Goal: Information Seeking & Learning: Check status

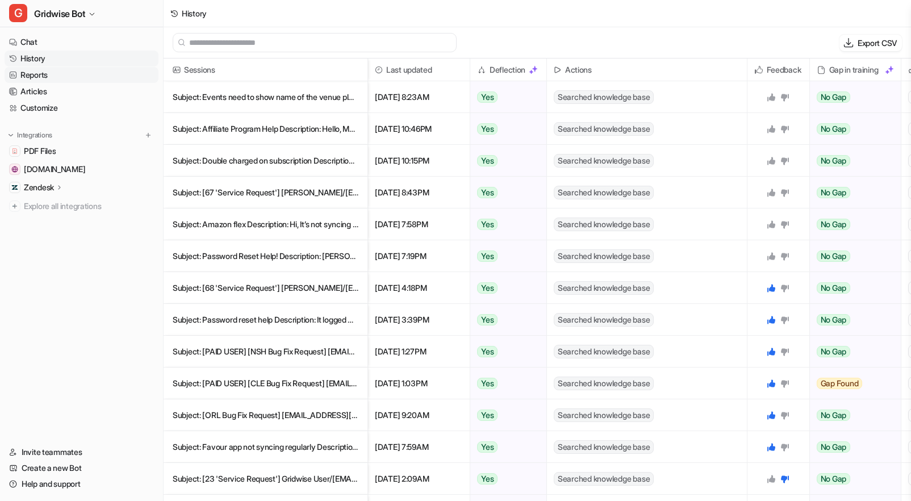
click at [16, 72] on icon at bounding box center [13, 75] width 8 height 8
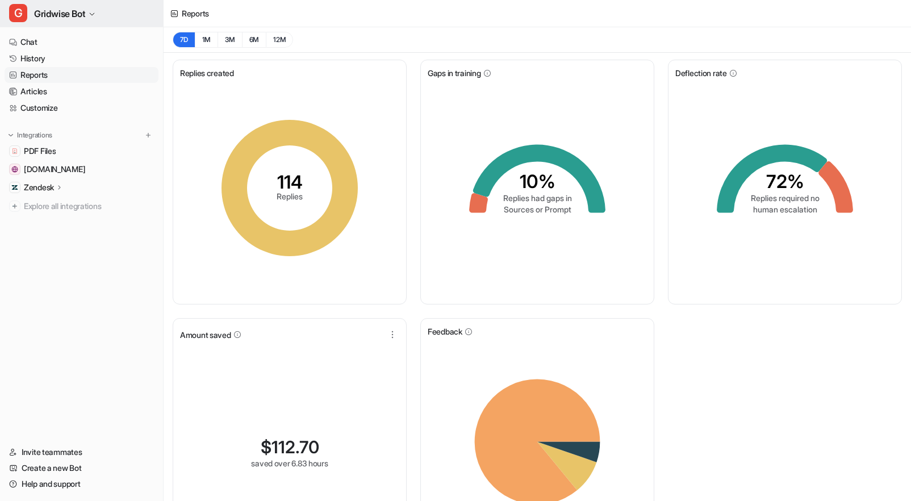
click at [91, 17] on icon "button" at bounding box center [92, 14] width 7 height 7
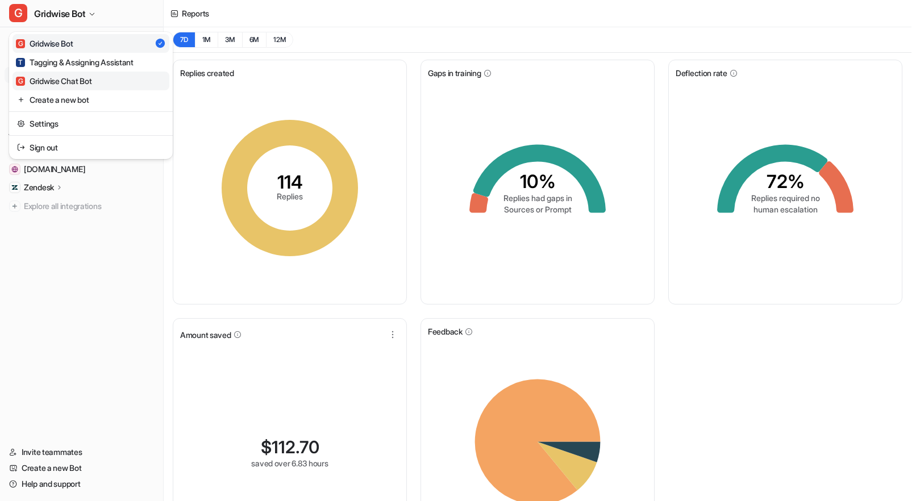
click at [72, 85] on div "G Gridwise Chat Bot" at bounding box center [54, 81] width 76 height 12
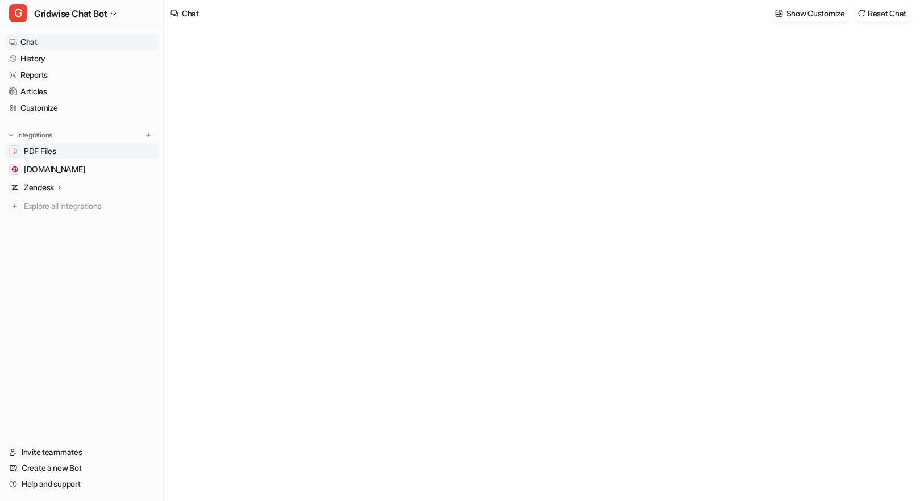
type textarea "**********"
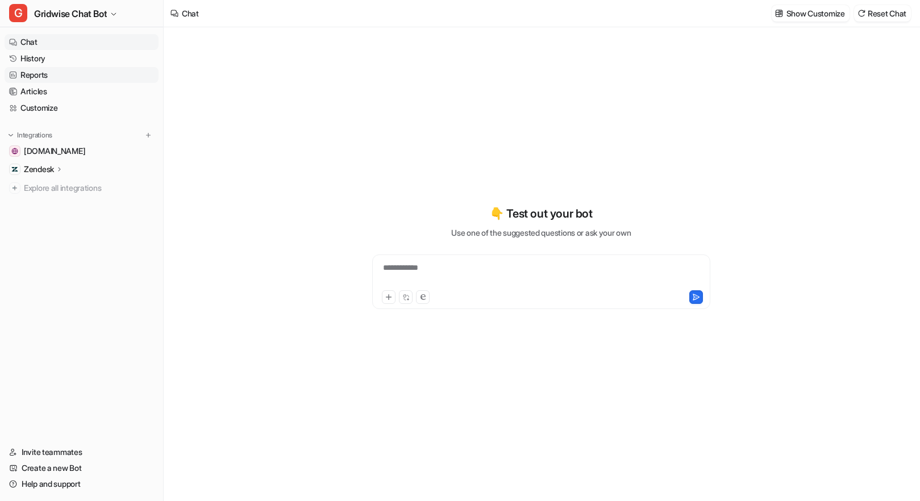
click at [40, 69] on link "Reports" at bounding box center [82, 75] width 154 height 16
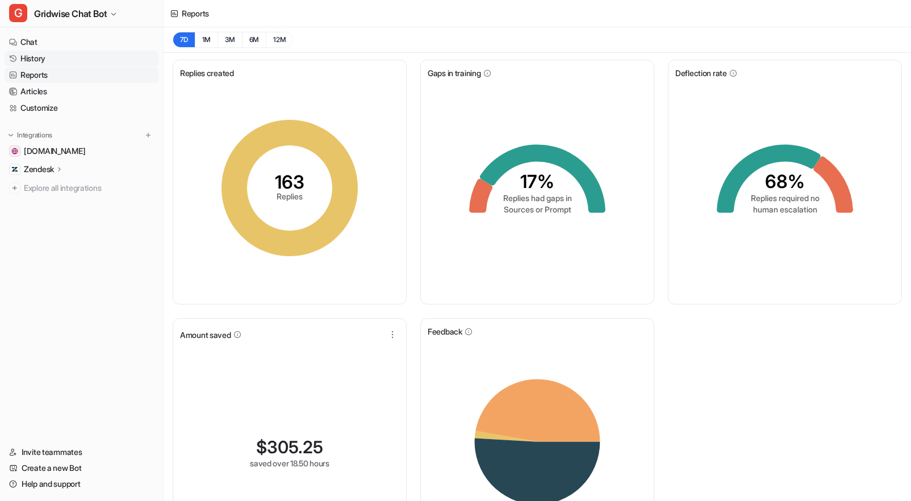
click at [55, 52] on link "History" at bounding box center [82, 59] width 154 height 16
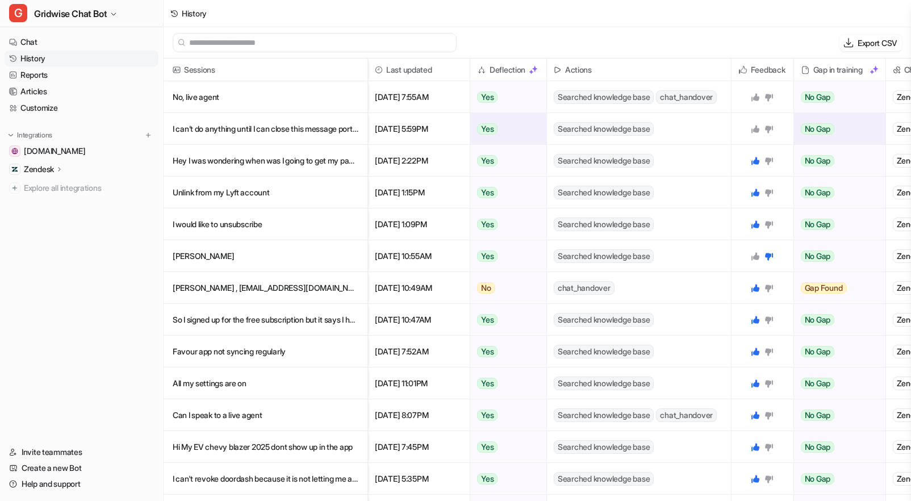
click at [252, 135] on p "I can’t do anything until I can close this message portal to get to my gridwise" at bounding box center [266, 129] width 186 height 32
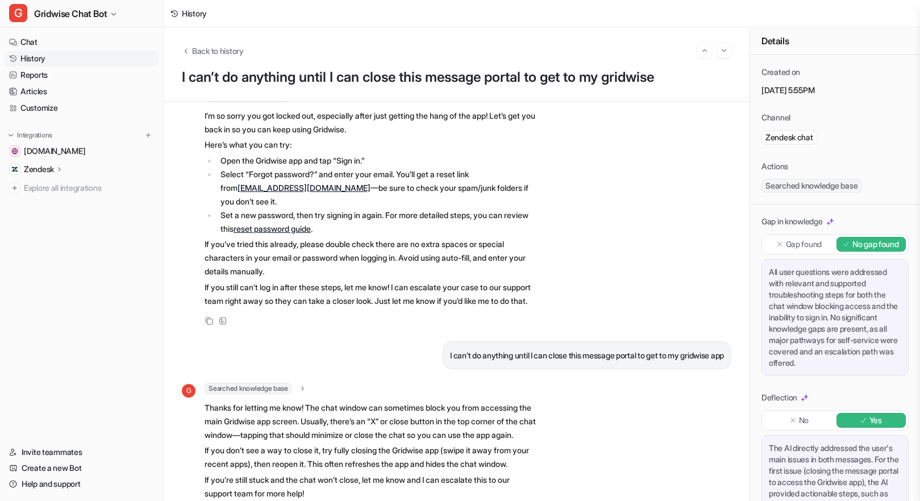
scroll to position [204, 0]
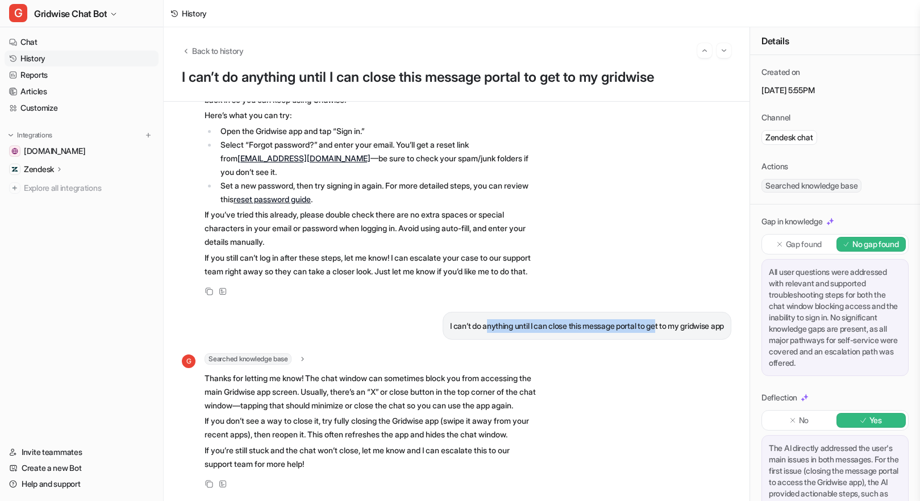
drag, startPoint x: 460, startPoint y: 291, endPoint x: 641, endPoint y: 290, distance: 181.8
click at [641, 319] on p "I can’t do anything until I can close this message portal to get to my gridwise…" at bounding box center [587, 326] width 274 height 14
click at [665, 380] on div "G Searched knowledge base search_queries : [ "how to close chat widget", "canno…" at bounding box center [456, 421] width 549 height 137
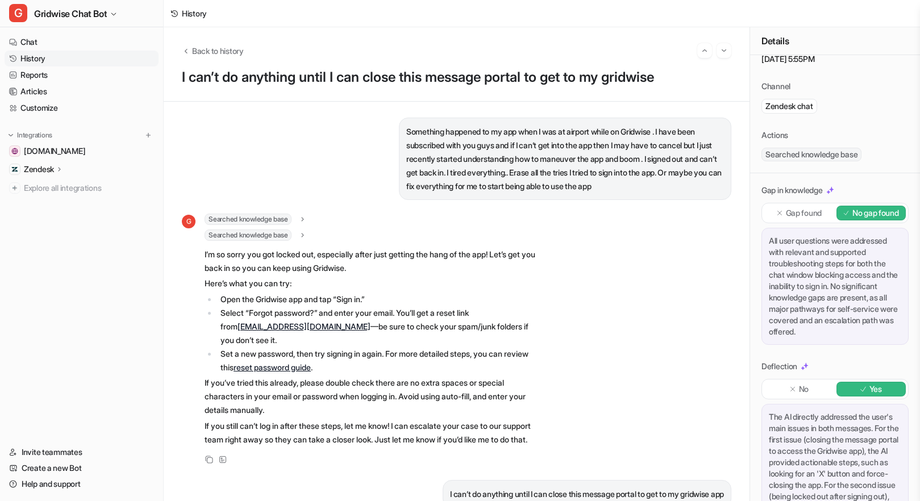
scroll to position [0, 0]
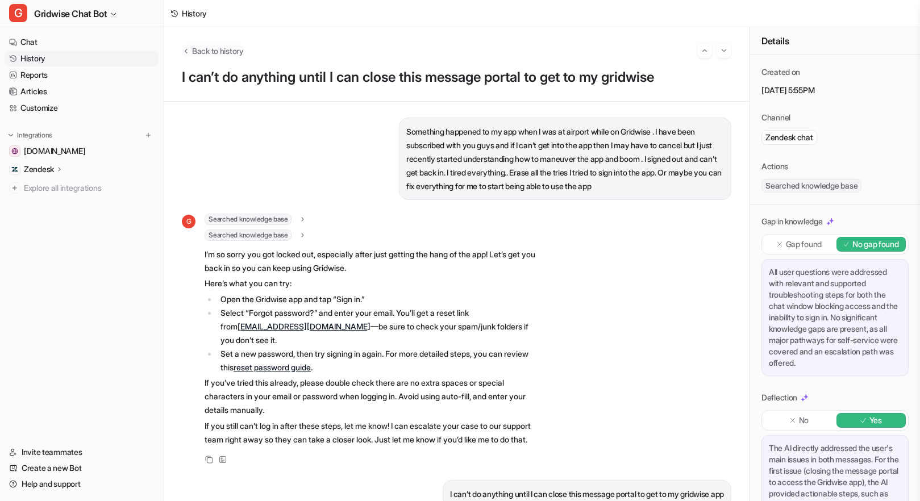
click at [207, 49] on span "Back to history" at bounding box center [218, 51] width 52 height 12
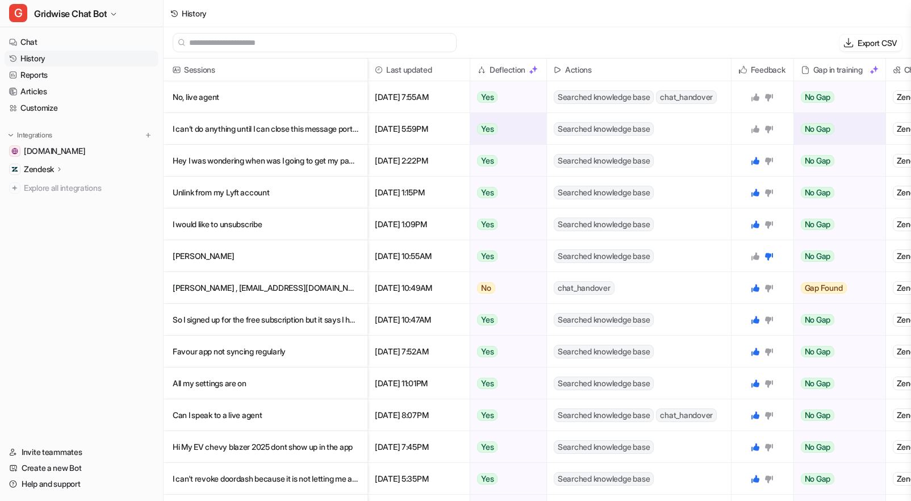
click at [753, 127] on icon at bounding box center [755, 128] width 9 height 9
click at [213, 95] on p "No, live agent" at bounding box center [266, 97] width 186 height 32
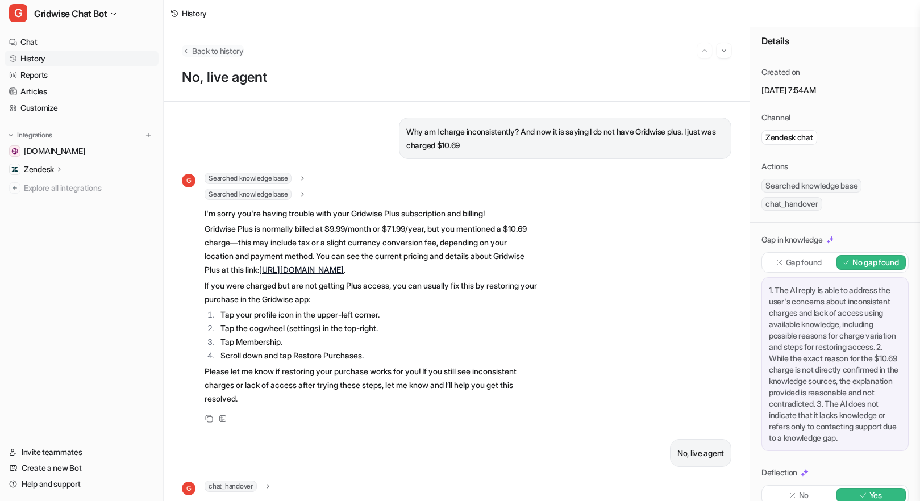
click at [208, 47] on span "Back to history" at bounding box center [218, 51] width 52 height 12
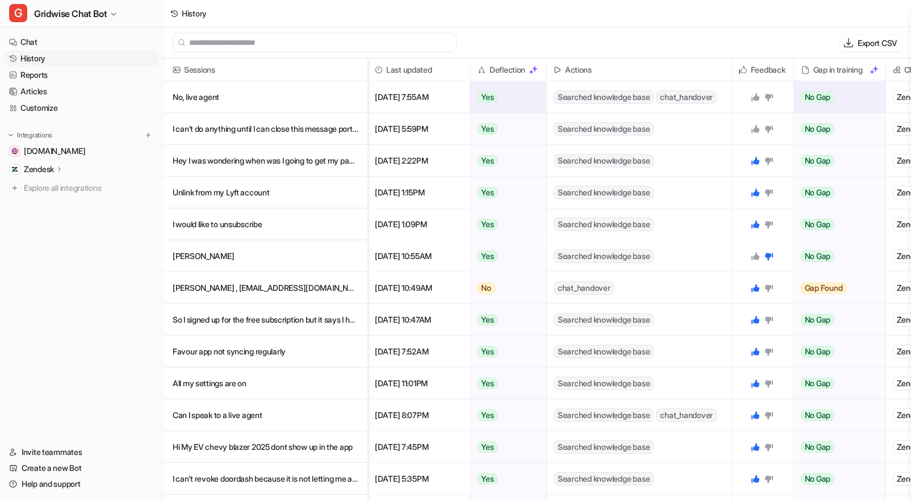
click at [773, 95] on icon at bounding box center [769, 97] width 9 height 9
click at [758, 127] on icon at bounding box center [755, 128] width 9 height 9
click at [49, 84] on link "Articles" at bounding box center [82, 92] width 154 height 16
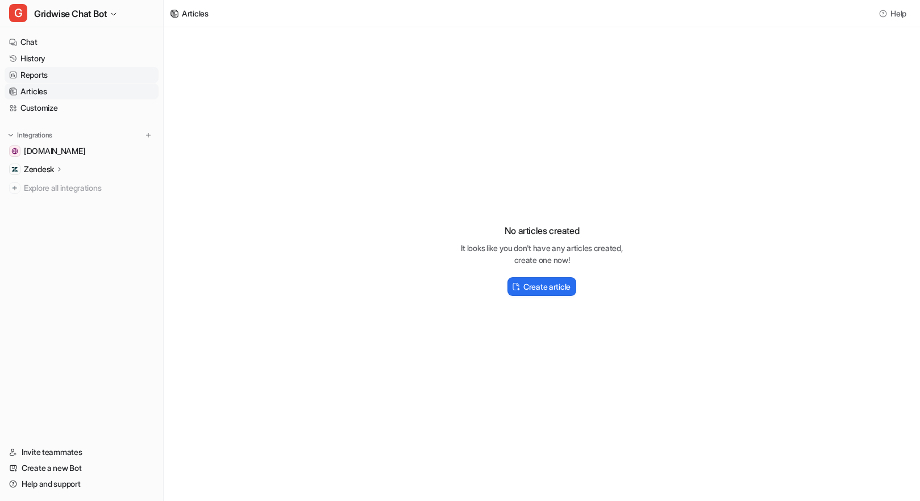
click at [49, 72] on link "Reports" at bounding box center [82, 75] width 154 height 16
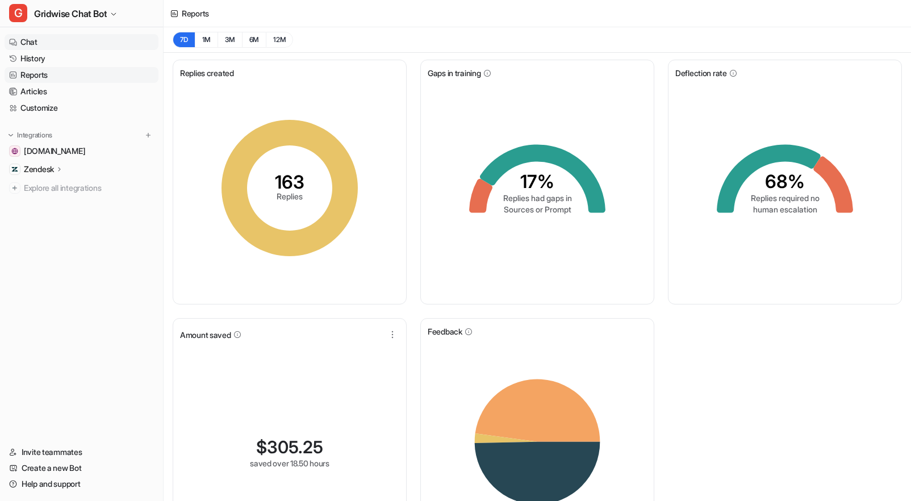
click at [59, 41] on link "Chat" at bounding box center [82, 42] width 154 height 16
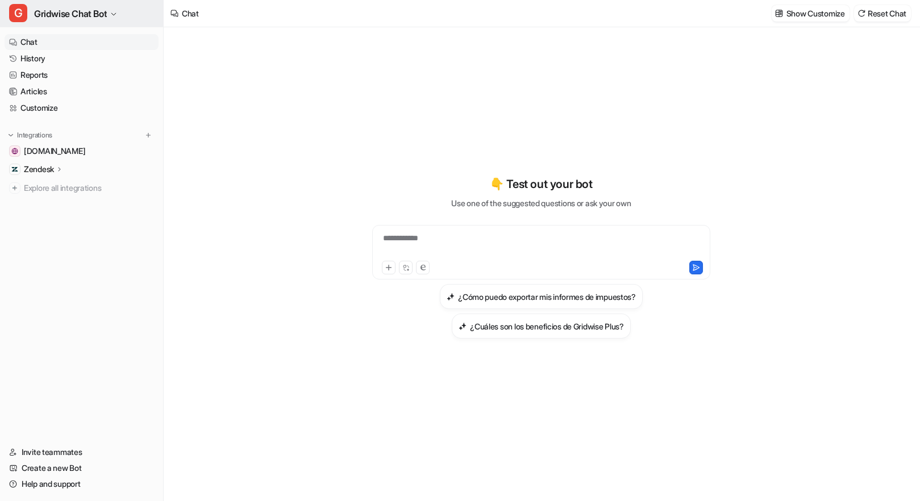
click at [113, 6] on button "G Gridwise Chat Bot" at bounding box center [81, 13] width 163 height 27
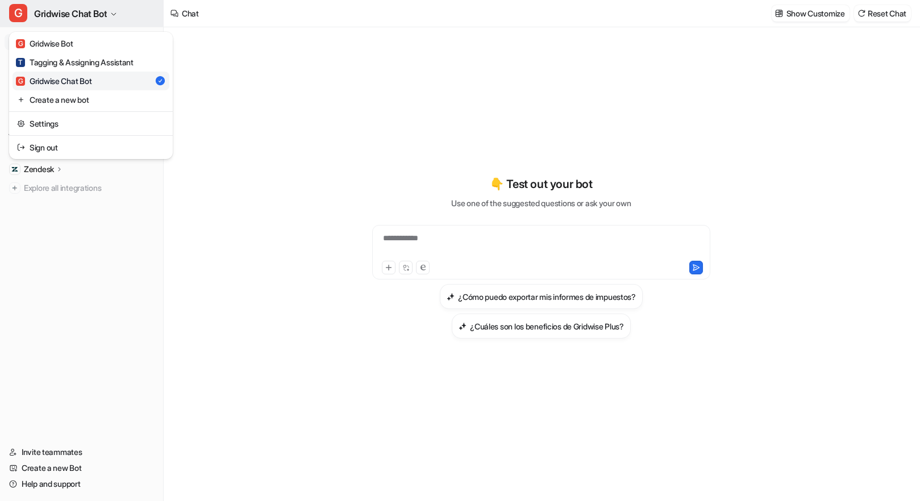
click at [113, 6] on button "G Gridwise Chat Bot" at bounding box center [81, 13] width 163 height 27
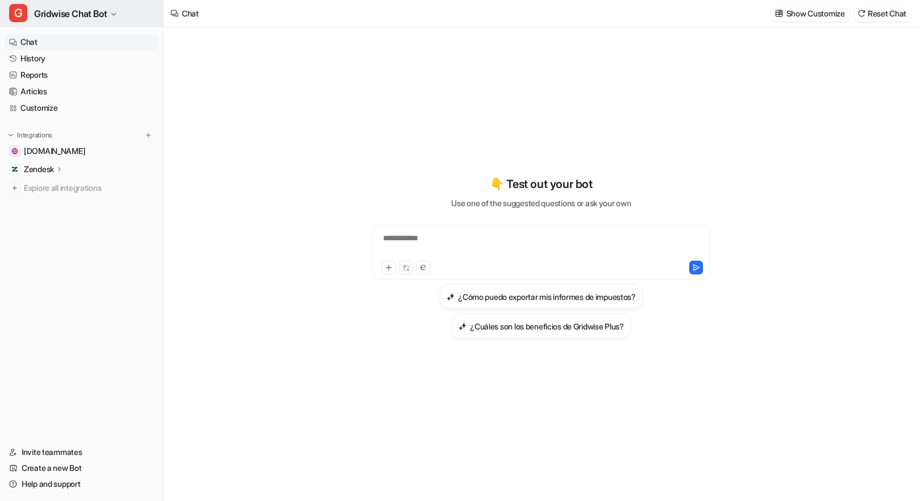
click at [69, 2] on button "G Gridwise Chat Bot" at bounding box center [81, 13] width 163 height 27
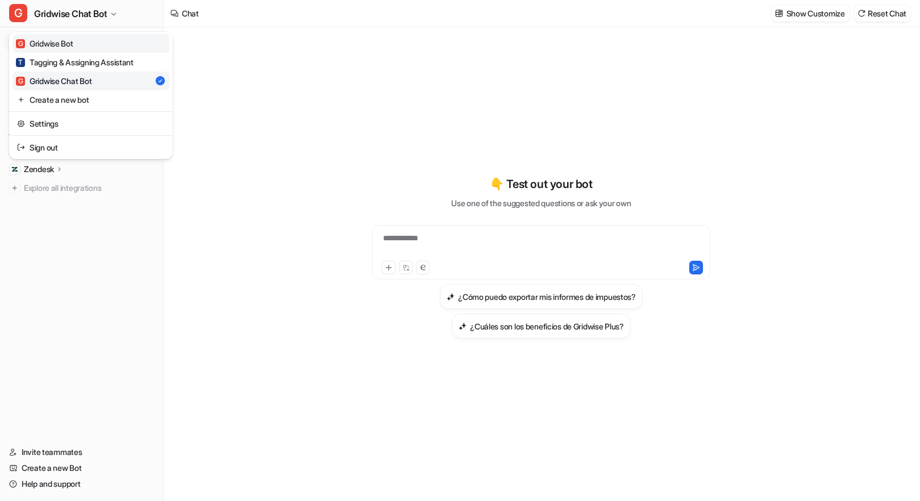
click at [72, 44] on div "G Gridwise Bot" at bounding box center [44, 43] width 57 height 12
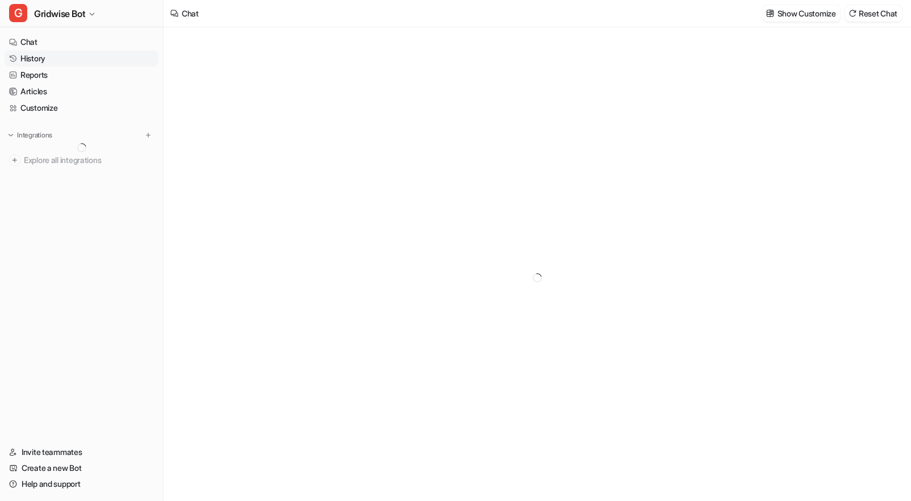
click at [55, 60] on link "History" at bounding box center [82, 59] width 154 height 16
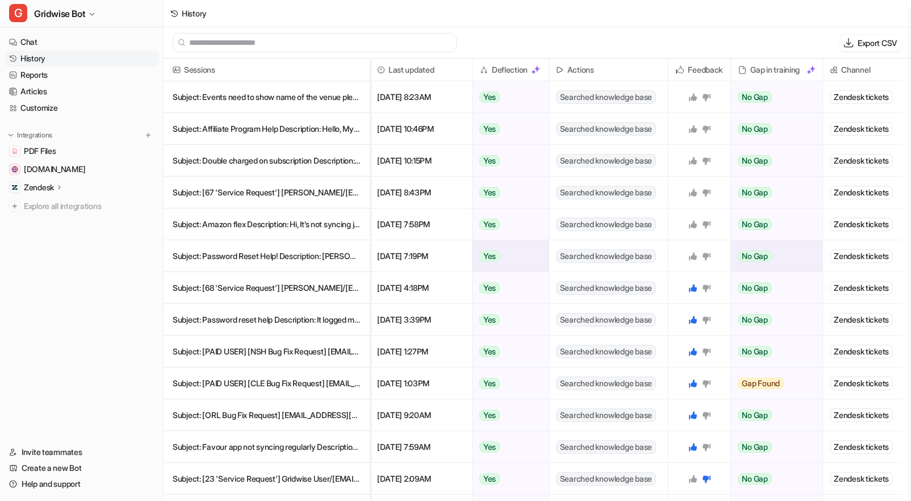
click at [272, 256] on p "Subject: Password Reset Help! Description: [PERSON_NAME]@12" at bounding box center [267, 256] width 188 height 32
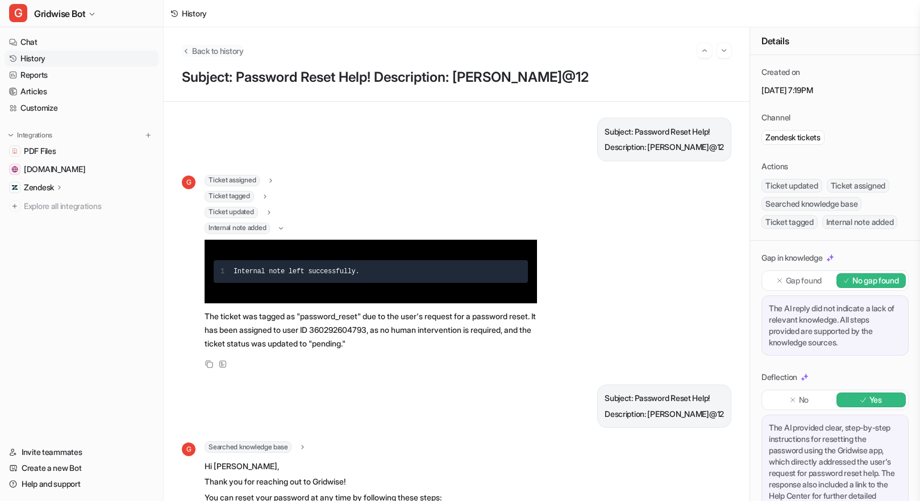
click at [209, 54] on span "Back to history" at bounding box center [218, 51] width 52 height 12
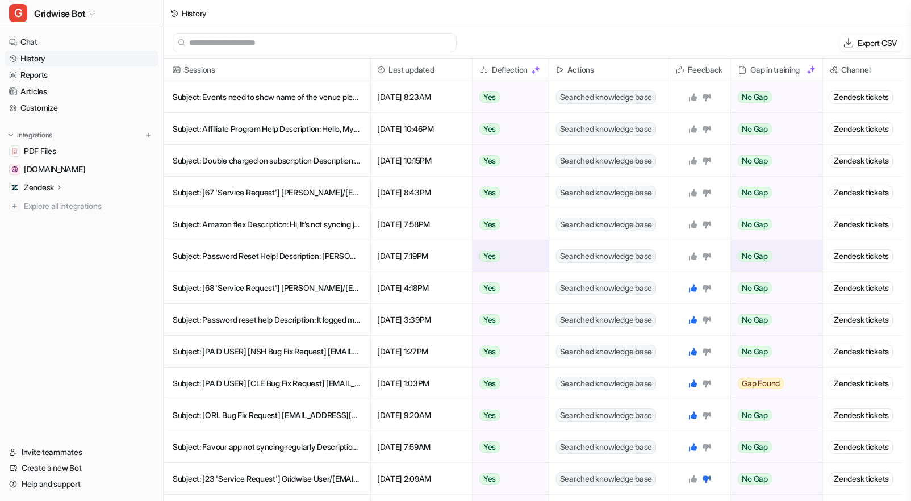
click at [695, 254] on icon at bounding box center [693, 256] width 9 height 9
click at [305, 220] on p "Subject: Amazon flex Description: Hi, It’s not syncing just continually trying" at bounding box center [267, 225] width 188 height 32
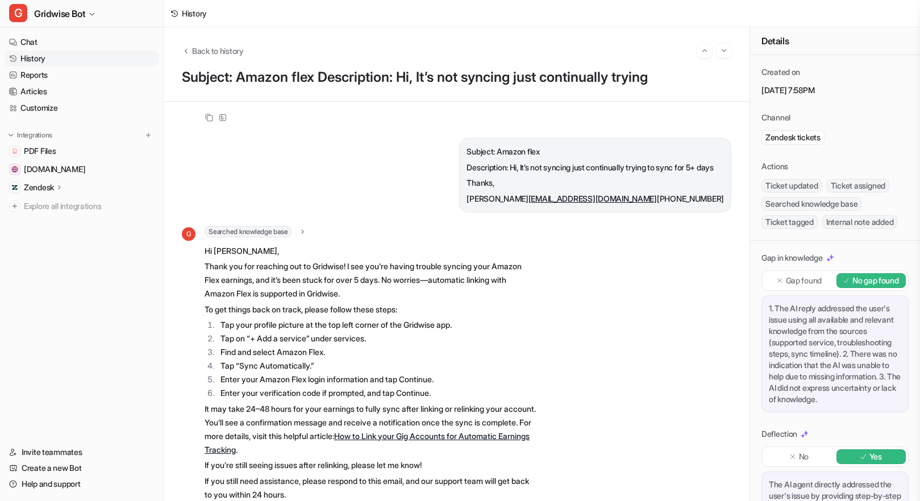
scroll to position [360, 0]
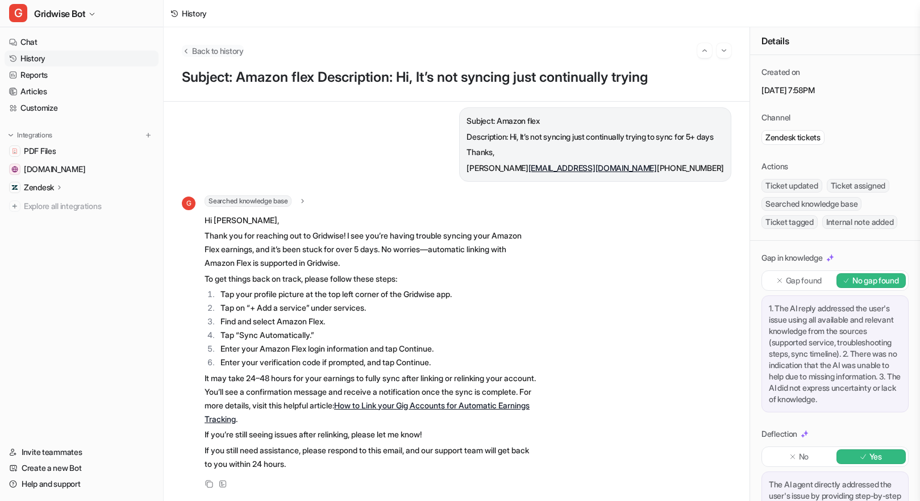
click at [196, 48] on span "Back to history" at bounding box center [218, 51] width 52 height 12
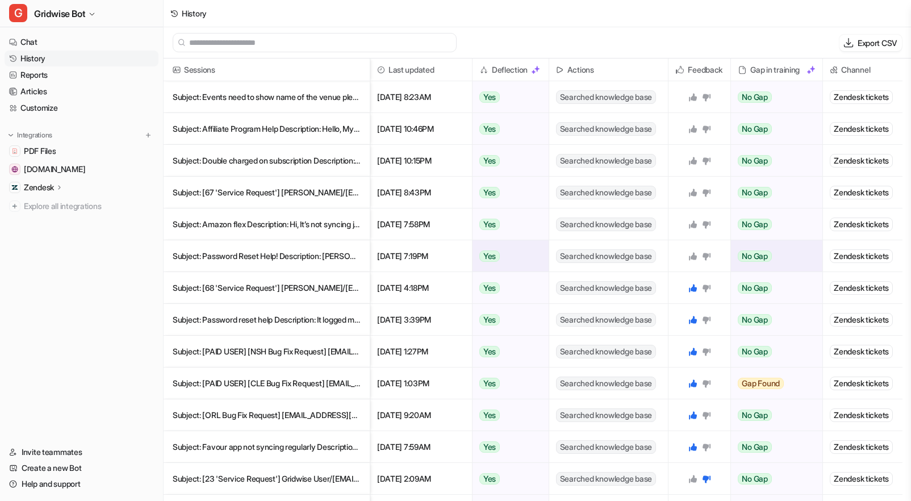
click at [692, 257] on icon at bounding box center [693, 256] width 8 height 8
click at [691, 227] on icon at bounding box center [693, 224] width 8 height 8
click at [268, 200] on p "Subject: [67 'Service Request'] [PERSON_NAME]/[EMAIL_ADDRESS][DOMAIN_NAME]> Des…" at bounding box center [267, 193] width 188 height 32
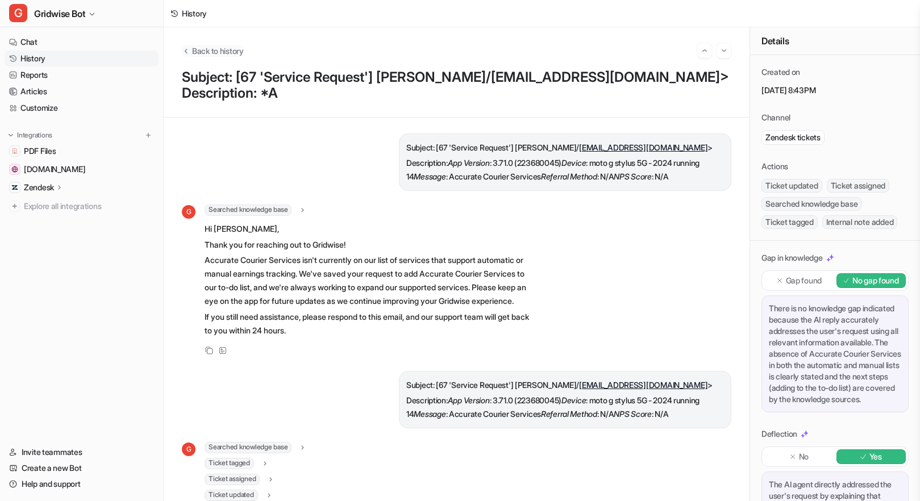
click at [240, 51] on span "Back to history" at bounding box center [218, 51] width 52 height 12
click at [212, 48] on span "Back to history" at bounding box center [218, 51] width 52 height 12
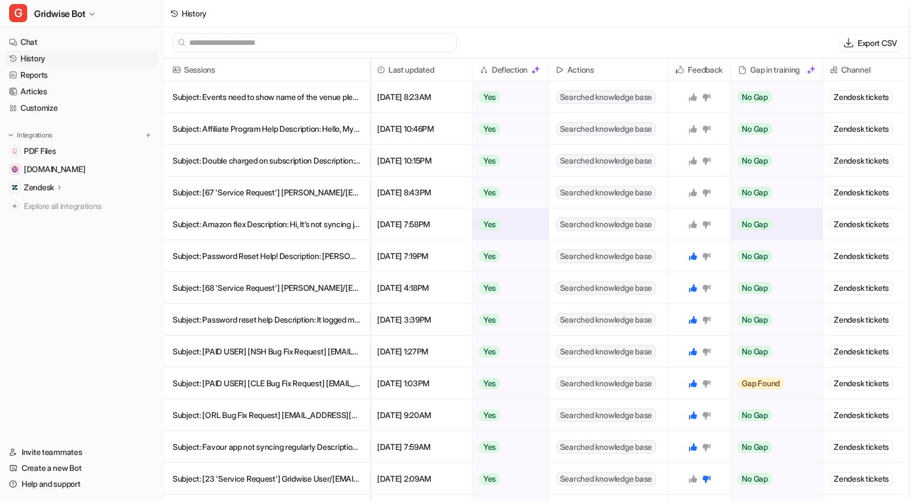
click at [689, 224] on icon at bounding box center [693, 224] width 8 height 8
click at [694, 191] on icon at bounding box center [693, 193] width 8 height 8
click at [230, 90] on p "Subject: Events need to show name of the venue please Description: The events f" at bounding box center [267, 97] width 188 height 32
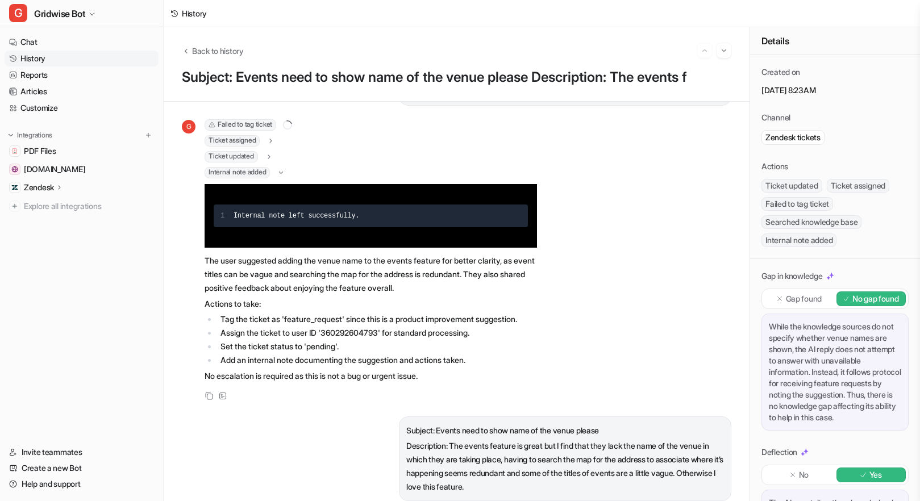
scroll to position [311, 0]
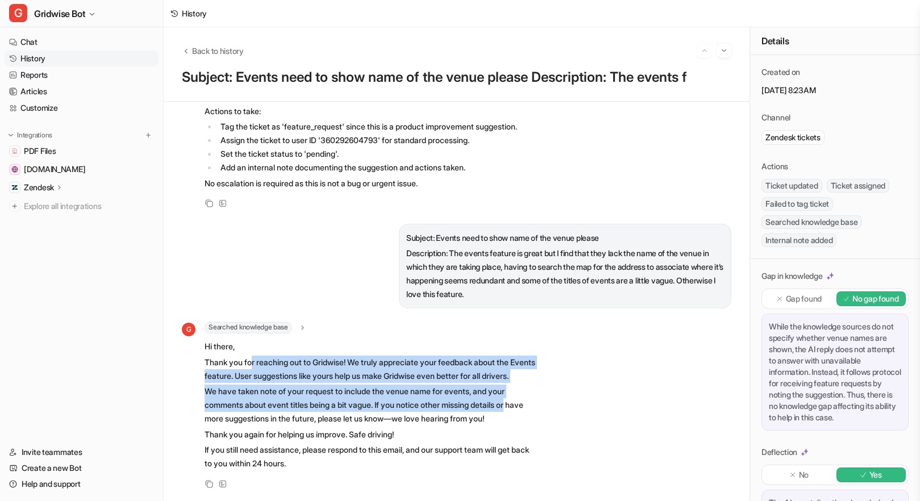
drag, startPoint x: 293, startPoint y: 342, endPoint x: 543, endPoint y: 397, distance: 256.0
click at [543, 397] on div "G Searched knowledge base search_queries : [ "events feature venue name", "even…" at bounding box center [456, 406] width 549 height 169
click at [542, 397] on div "G Searched knowledge base search_queries : [ "events feature venue name", "even…" at bounding box center [456, 406] width 549 height 169
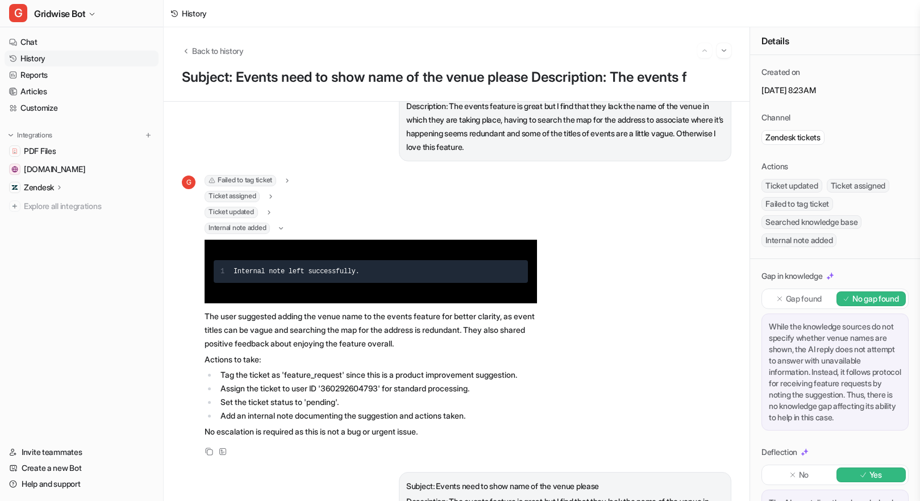
scroll to position [0, 0]
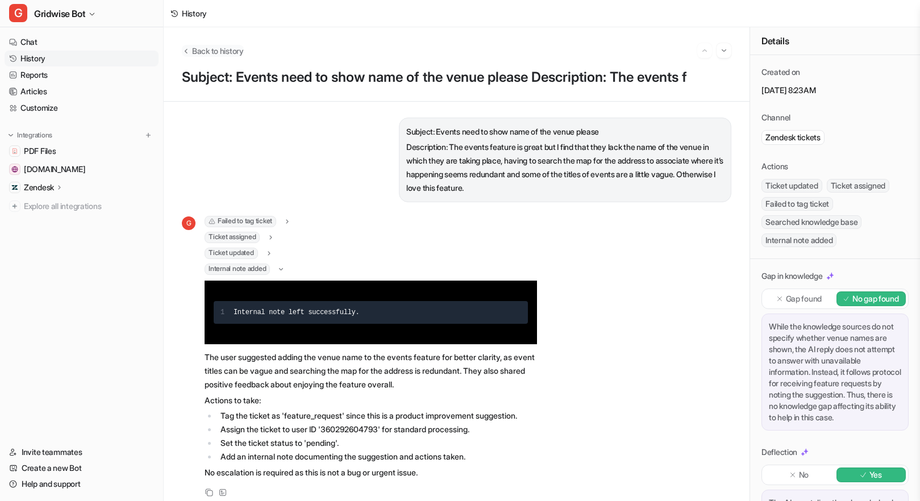
click at [224, 46] on span "Back to history" at bounding box center [218, 51] width 52 height 12
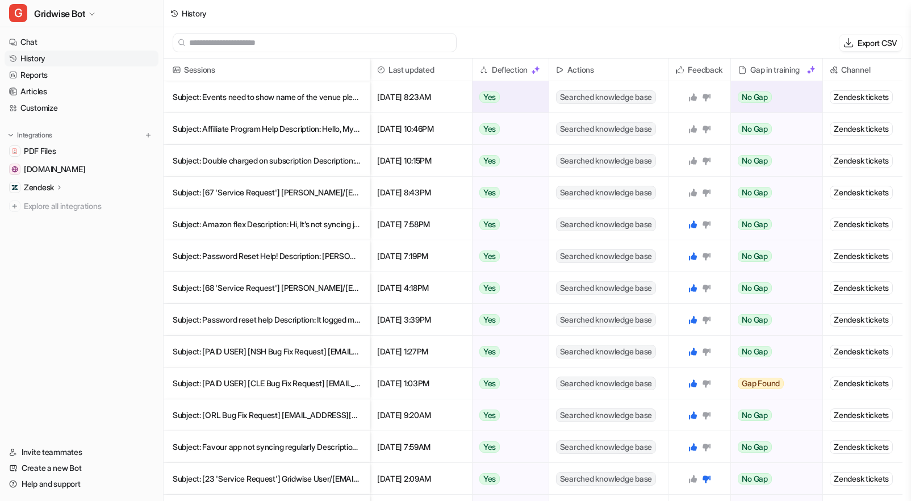
click at [694, 95] on icon at bounding box center [693, 97] width 8 height 8
click at [223, 126] on p "Subject: Affiliate Program Help Description: Hello, My name is [PERSON_NAME], I'" at bounding box center [267, 129] width 188 height 32
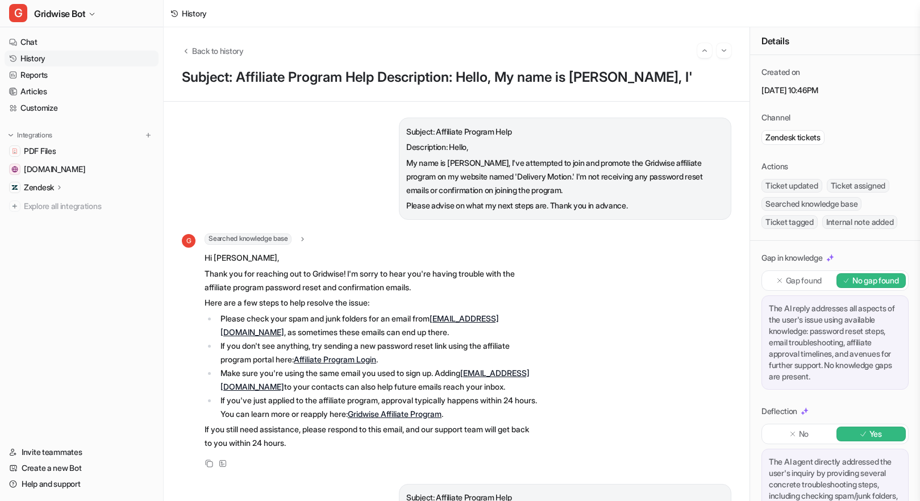
click at [215, 57] on div "Back to history" at bounding box center [456, 50] width 549 height 15
click at [234, 49] on span "Back to history" at bounding box center [218, 51] width 52 height 12
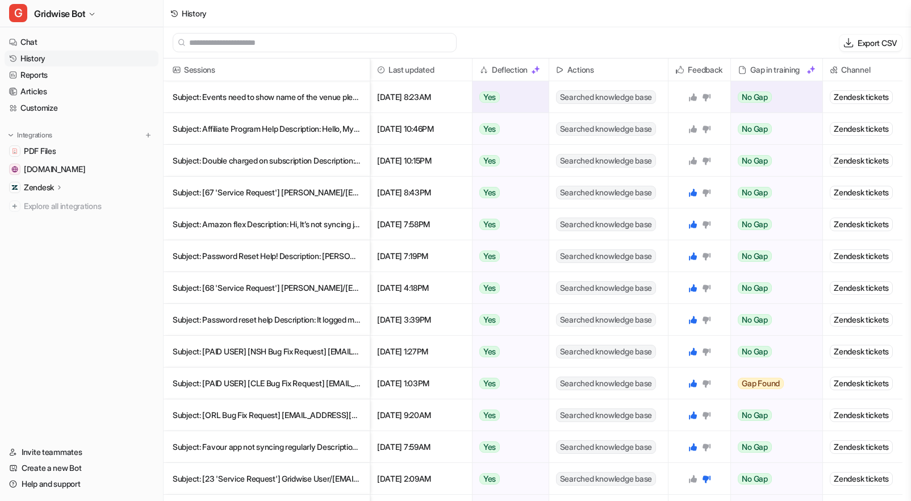
click at [690, 94] on icon at bounding box center [693, 97] width 9 height 9
click at [692, 128] on icon at bounding box center [693, 129] width 8 height 8
click at [690, 157] on icon at bounding box center [693, 160] width 9 height 9
click at [68, 77] on link "Reports" at bounding box center [82, 75] width 154 height 16
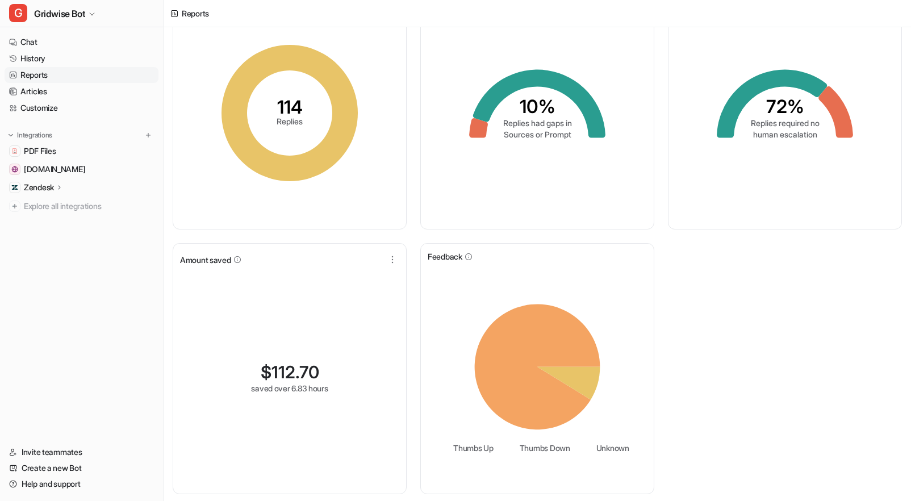
click at [823, 285] on div "Replies created 114 Replies Gaps in training 10% Replies had gaps in Sources or…" at bounding box center [538, 239] width 748 height 523
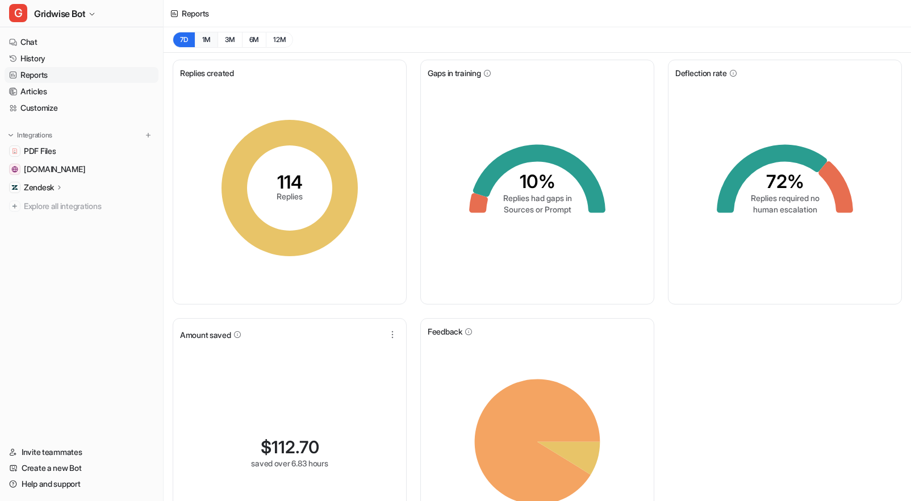
click at [211, 37] on button "1M" at bounding box center [206, 40] width 23 height 16
click at [781, 423] on div "Replies created 521 Replies Gaps in training 6% Replies had gaps in Sources or …" at bounding box center [538, 314] width 748 height 523
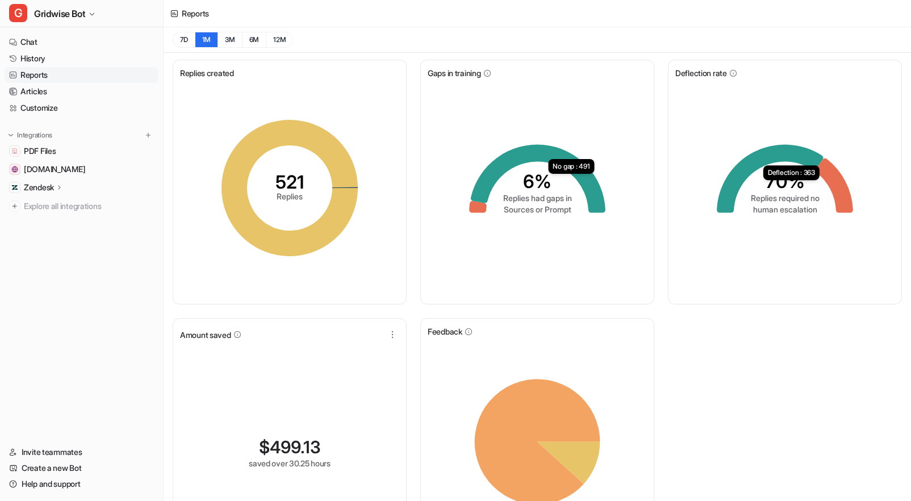
click at [745, 440] on div "Replies created 521 Replies Gaps in training 6% Replies had gaps in Sources or …" at bounding box center [538, 314] width 748 height 523
click at [698, 352] on div "Replies created 521 Replies Gaps in training 6% Replies had gaps in Sources or …" at bounding box center [538, 314] width 748 height 523
click at [698, 418] on div "Replies created 521 Replies Gaps in training 6% Replies had gaps in Sources or …" at bounding box center [538, 314] width 748 height 523
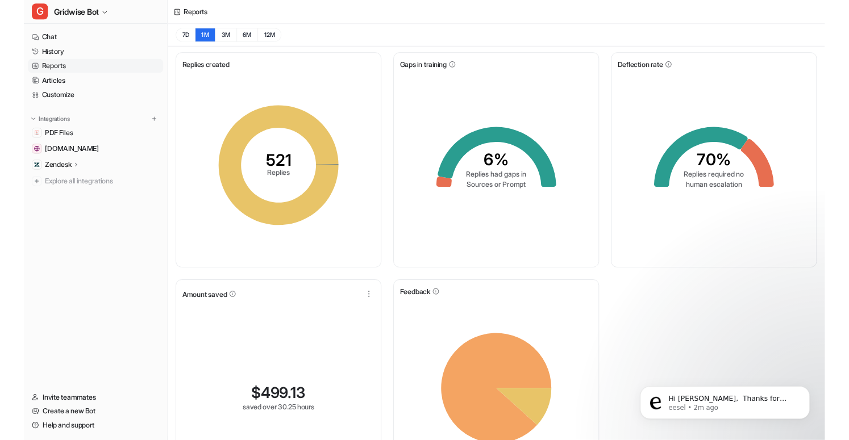
scroll to position [74, 0]
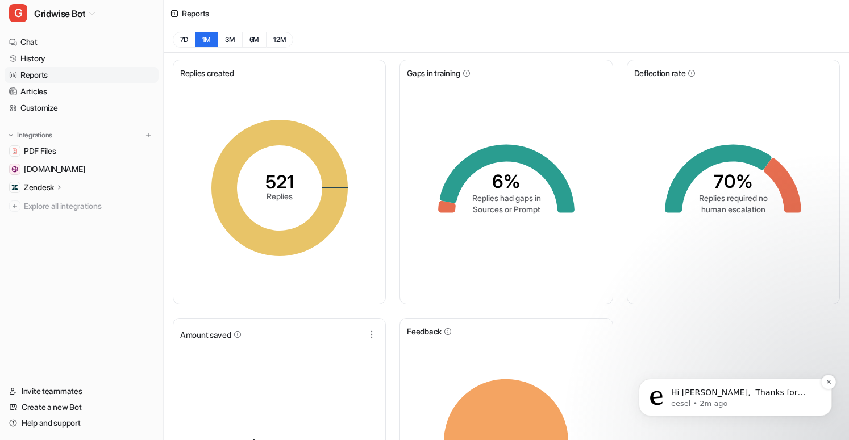
click at [766, 394] on p "Hi [PERSON_NAME], ​ Thanks for flagging this. I've received your issue and will…" at bounding box center [744, 392] width 147 height 11
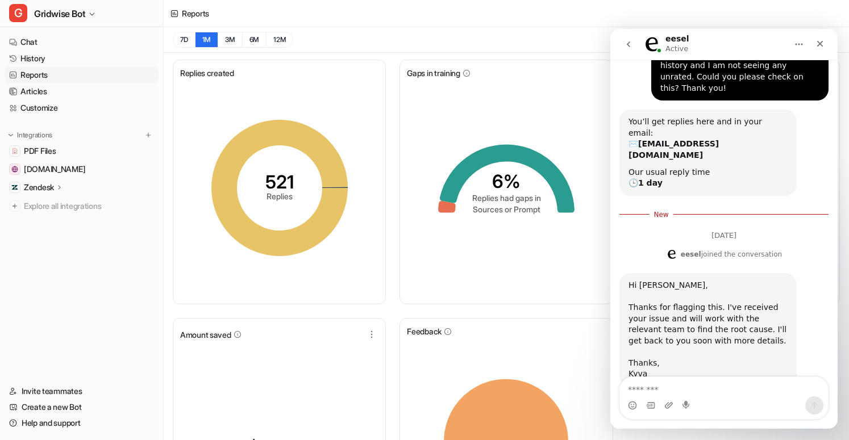
scroll to position [101, 0]
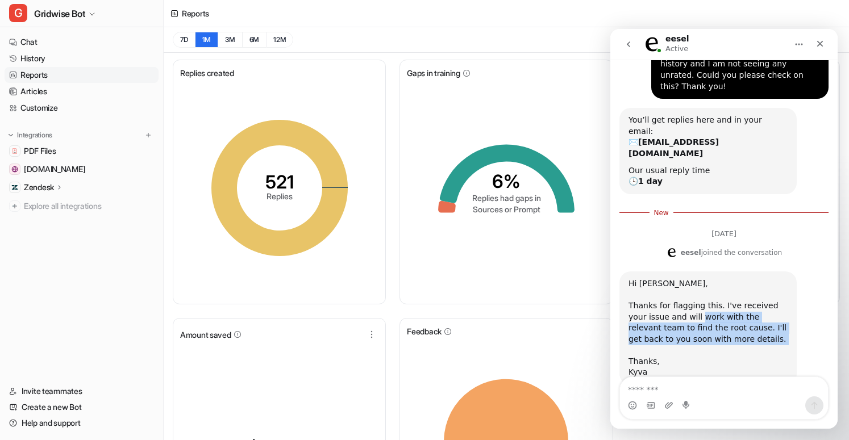
drag, startPoint x: 686, startPoint y: 282, endPoint x: 757, endPoint y: 314, distance: 78.3
click at [757, 314] on div "Thanks for flagging this. I've received your issue and will work with the relev…" at bounding box center [707, 329] width 159 height 56
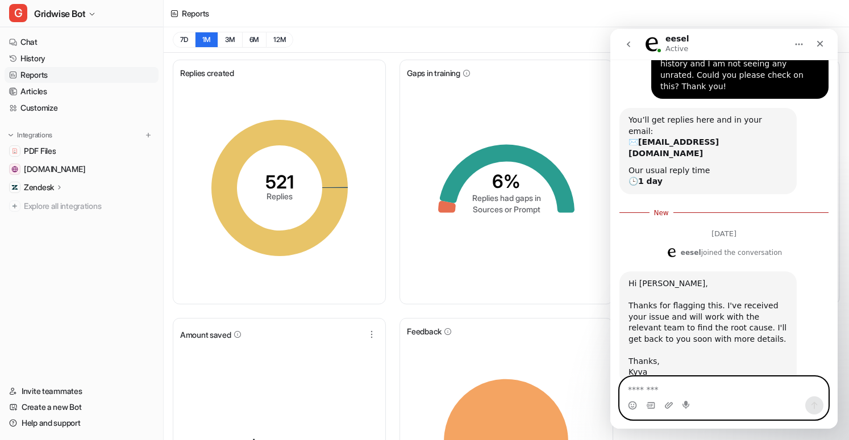
click at [664, 386] on textarea "Message…" at bounding box center [724, 386] width 208 height 19
type textarea "**********"
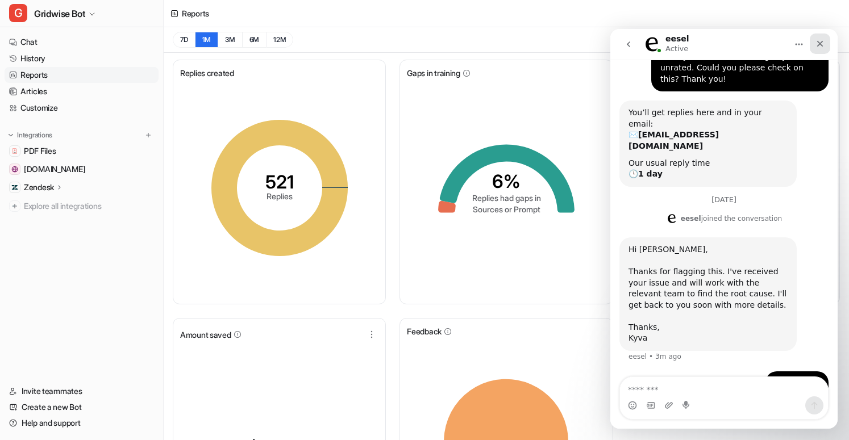
drag, startPoint x: 820, startPoint y: 43, endPoint x: 1467, endPoint y: 403, distance: 740.3
click at [820, 43] on icon "Close" at bounding box center [820, 44] width 6 height 6
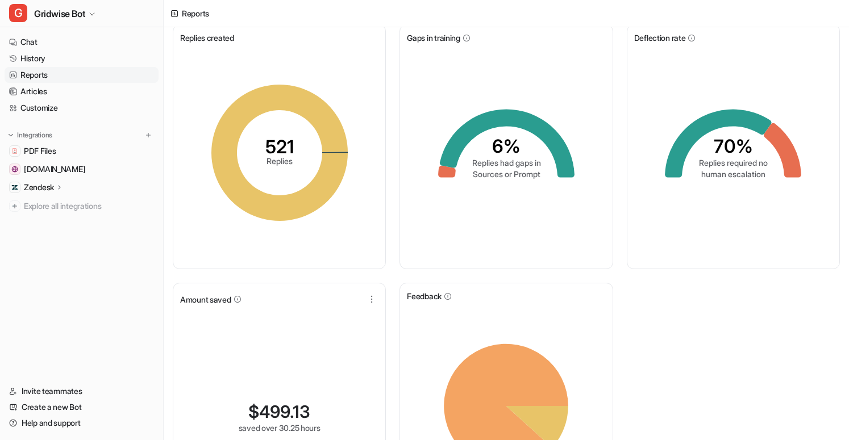
scroll to position [0, 0]
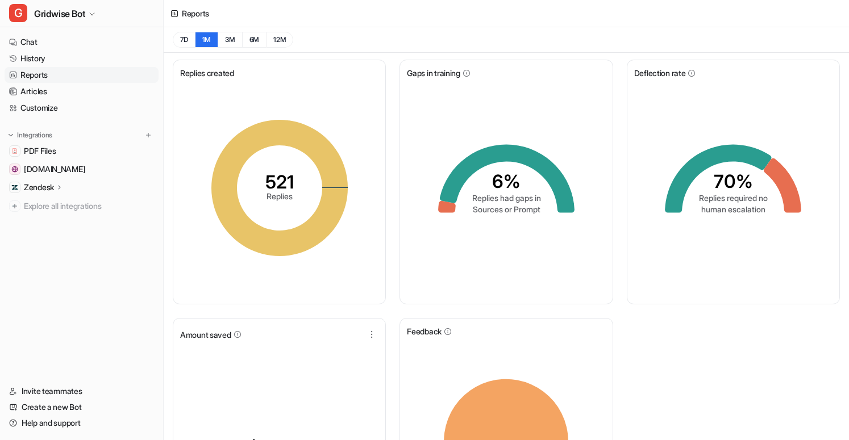
click at [759, 303] on div "Deflection rate 70% Replies required no human escalation" at bounding box center [733, 182] width 213 height 245
click at [85, 17] on span "Gridwise Bot" at bounding box center [59, 14] width 51 height 16
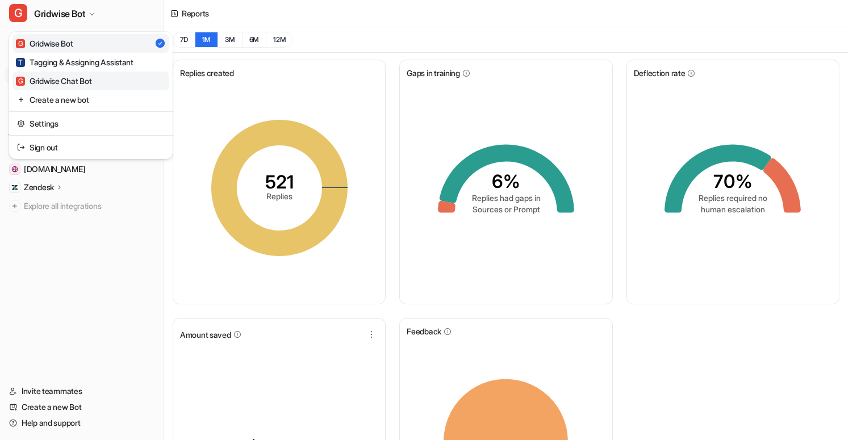
click at [68, 81] on div "G Gridwise Chat Bot" at bounding box center [54, 81] width 76 height 12
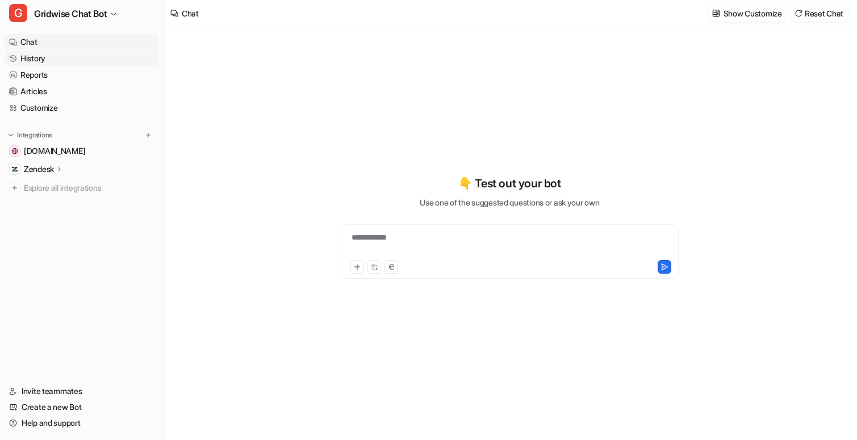
click at [35, 59] on link "History" at bounding box center [82, 59] width 154 height 16
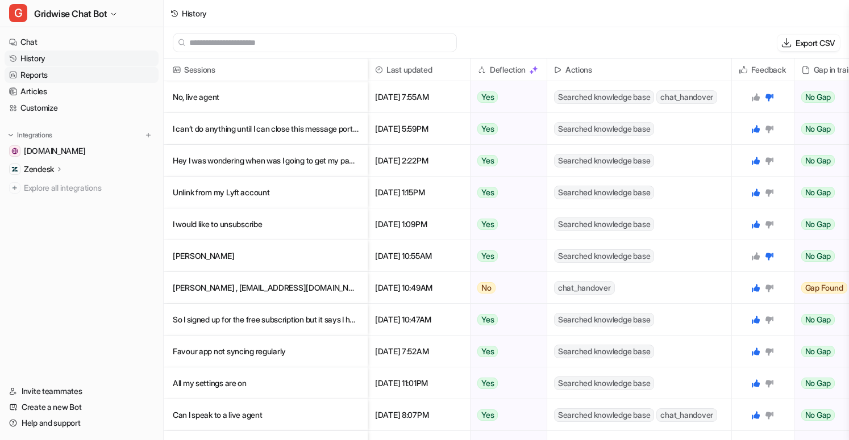
click at [39, 74] on link "Reports" at bounding box center [82, 75] width 154 height 16
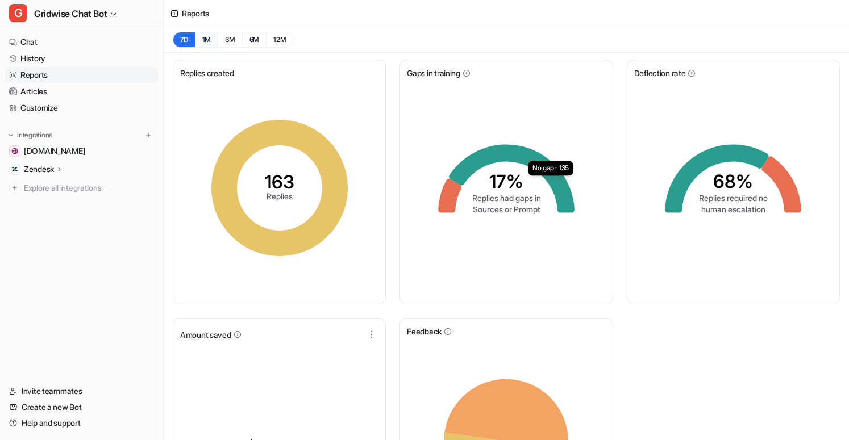
click at [203, 40] on button "1M" at bounding box center [206, 40] width 23 height 16
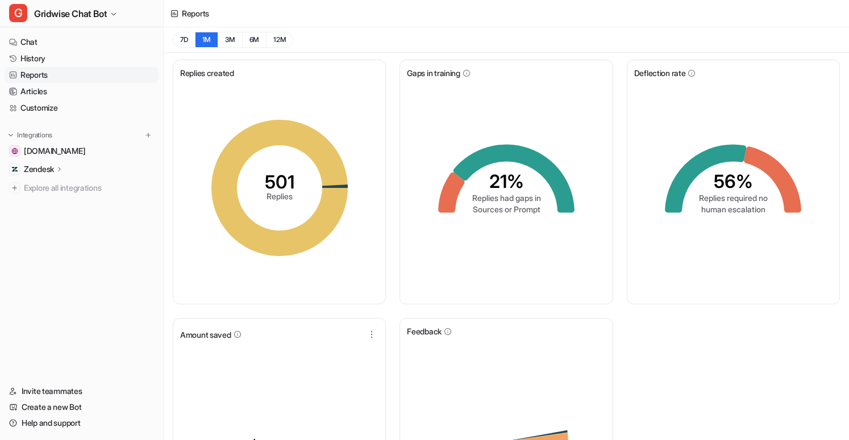
click at [756, 349] on div "Replies created 501 Replies Gaps in training 21% Replies had gaps in Sources or…" at bounding box center [506, 314] width 685 height 523
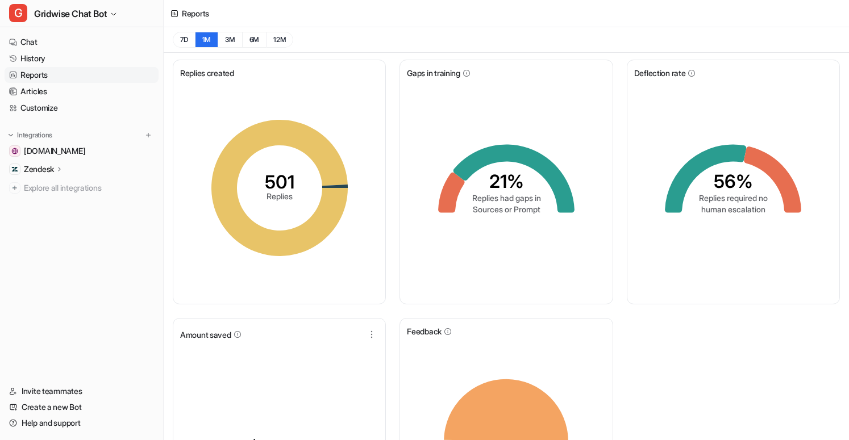
scroll to position [136, 0]
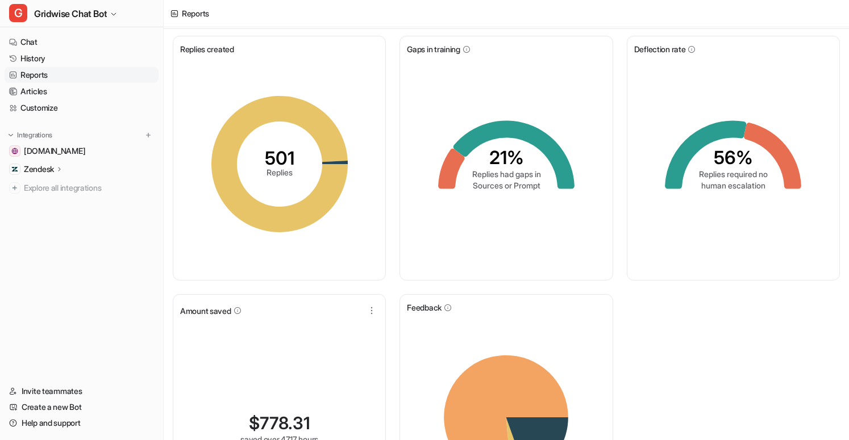
click at [760, 368] on div "Replies created 501 Replies Gaps in training 21% Replies had gaps in Sources or…" at bounding box center [506, 290] width 685 height 523
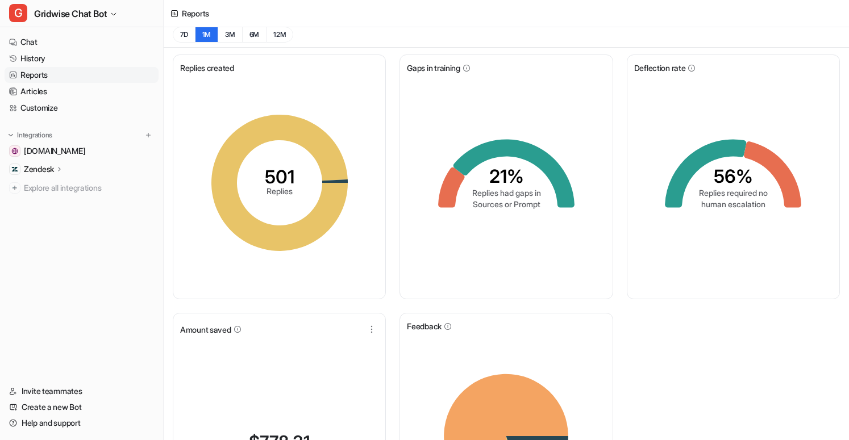
scroll to position [0, 0]
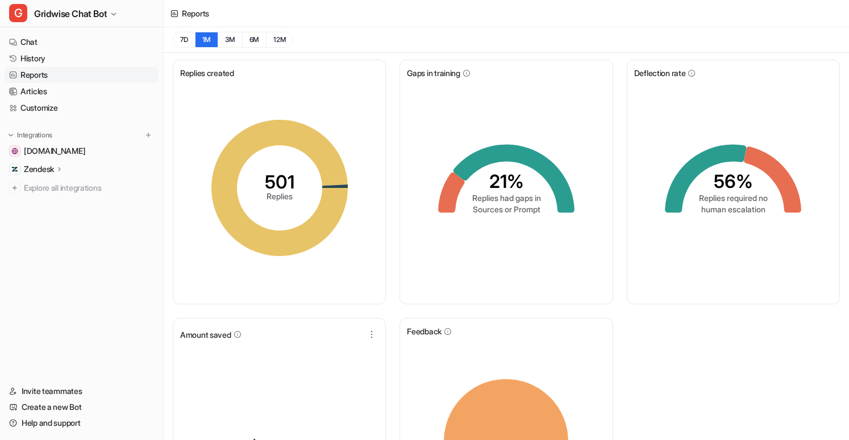
click at [748, 381] on div "Replies created 501 Replies Gaps in training 21% Replies had gaps in Sources or…" at bounding box center [506, 314] width 685 height 523
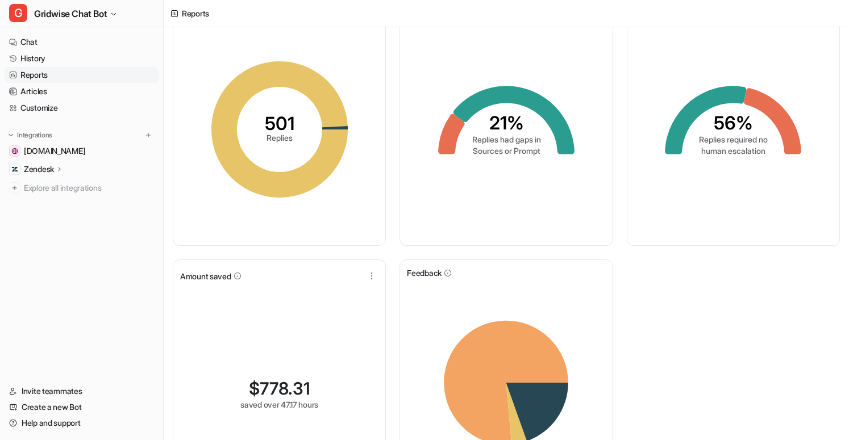
scroll to position [136, 0]
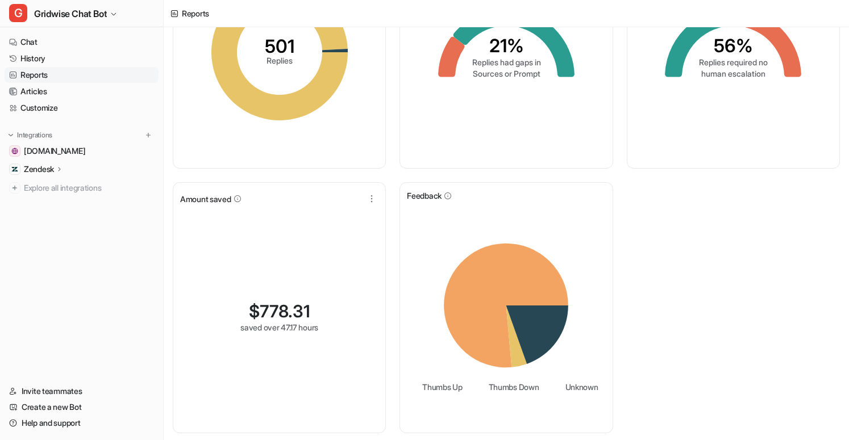
click at [743, 290] on div "Replies created 501 Replies Gaps in training 21% Replies had gaps in Sources or…" at bounding box center [506, 178] width 685 height 523
click at [718, 310] on div "Replies created 501 Replies Gaps in training 21% Replies had gaps in Sources or…" at bounding box center [506, 178] width 685 height 523
click at [682, 340] on div "Replies created 501 Replies Gaps in training 21% Replies had gaps in Sources or…" at bounding box center [506, 178] width 685 height 523
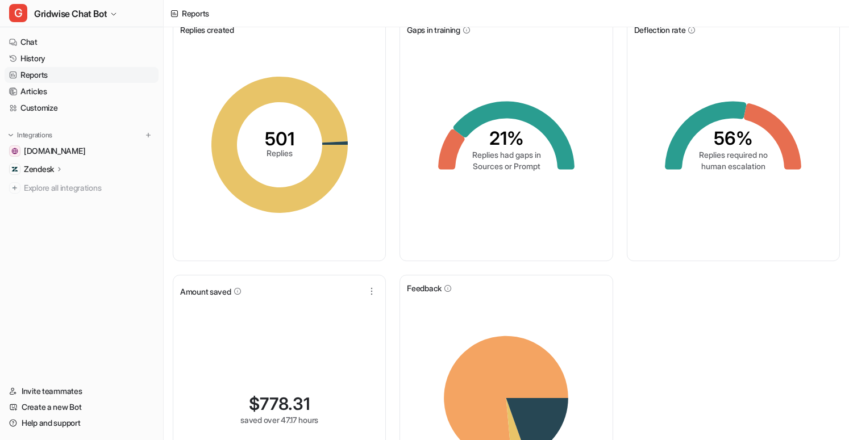
scroll to position [0, 0]
